Goal: Download file/media

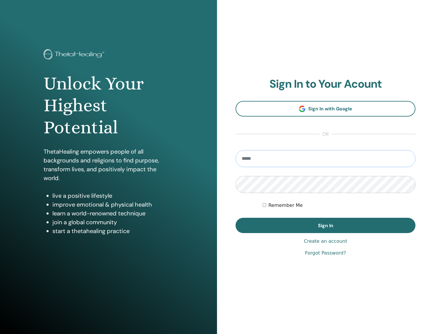
type input "**********"
click at [325, 225] on button "Sign In" at bounding box center [325, 225] width 180 height 15
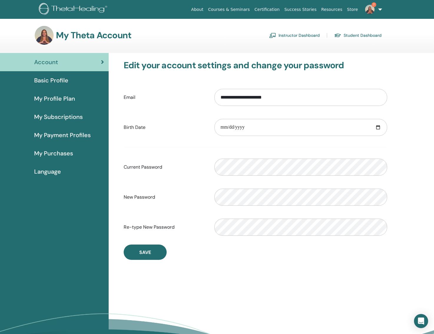
drag, startPoint x: 314, startPoint y: 36, endPoint x: 306, endPoint y: 35, distance: 8.2
click at [310, 35] on link "Instructor Dashboard" at bounding box center [294, 35] width 51 height 9
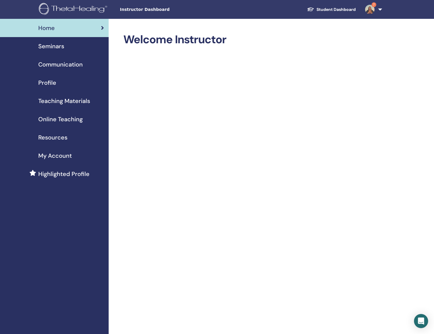
click at [49, 102] on span "Teaching Materials" at bounding box center [64, 101] width 52 height 9
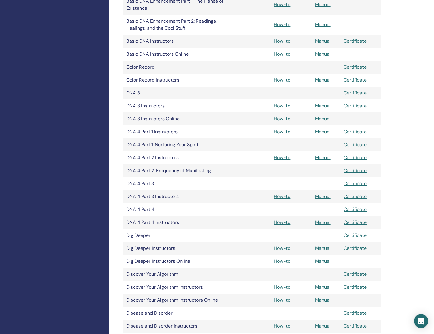
scroll to position [274, 0]
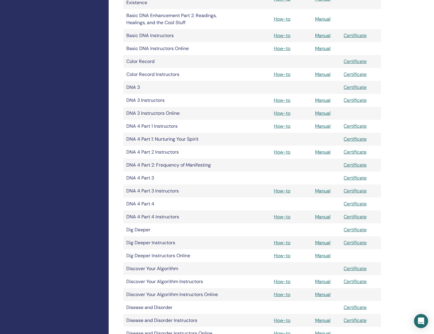
click at [320, 126] on link "Manual" at bounding box center [323, 126] width 16 height 6
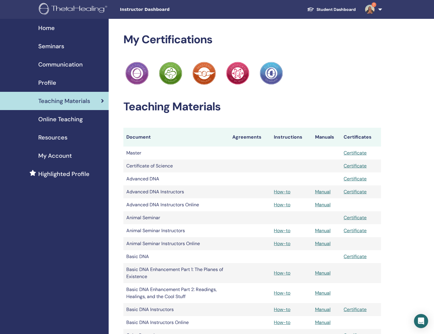
scroll to position [274, 0]
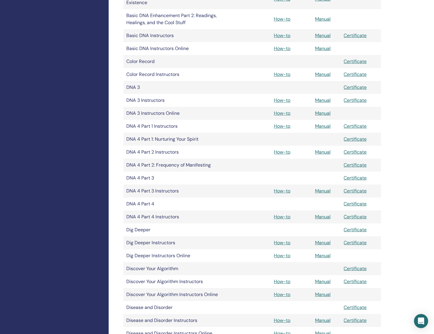
click at [316, 113] on link "Manual" at bounding box center [323, 113] width 16 height 6
